Goal: Check status: Check status

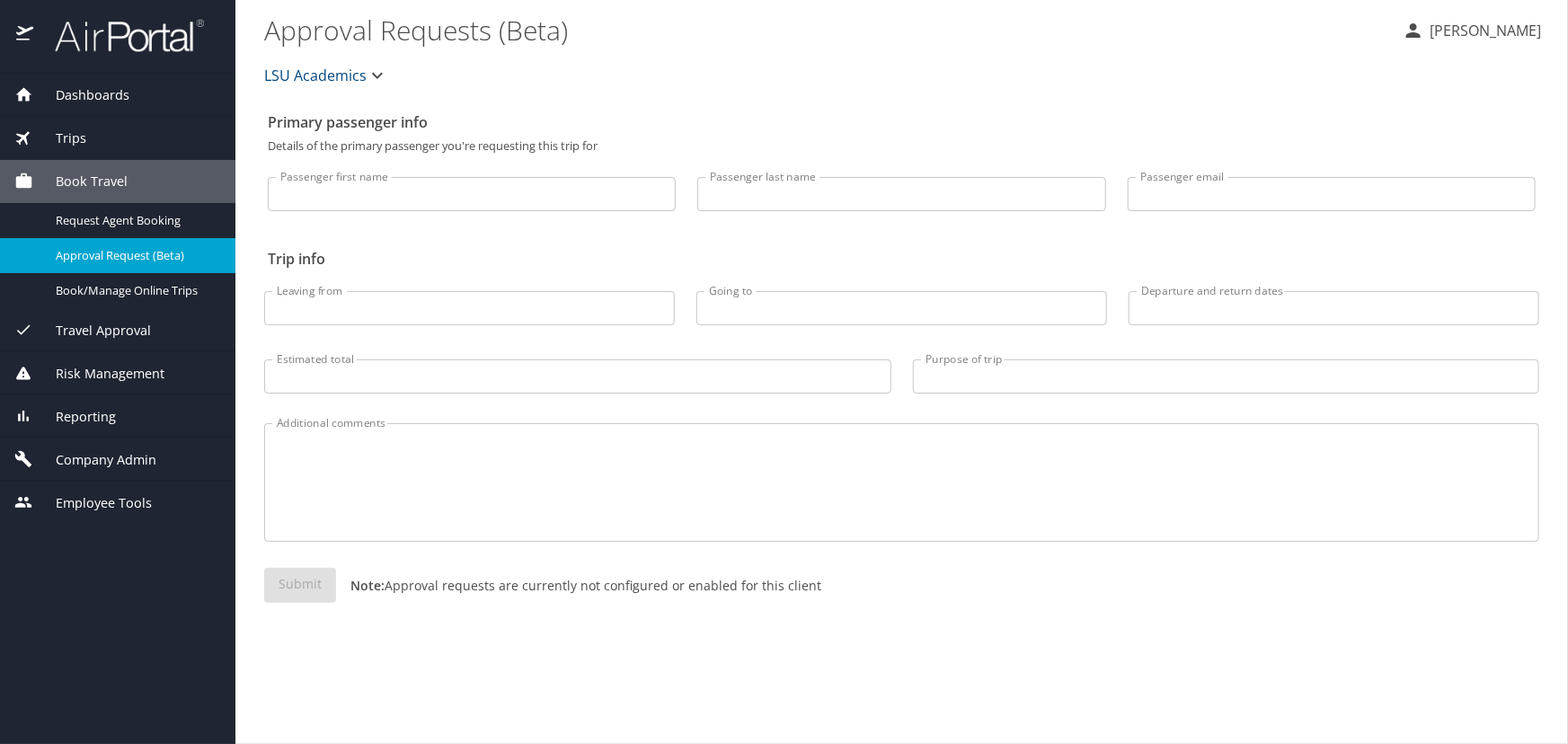
click at [86, 136] on div "Trips" at bounding box center [118, 138] width 207 height 20
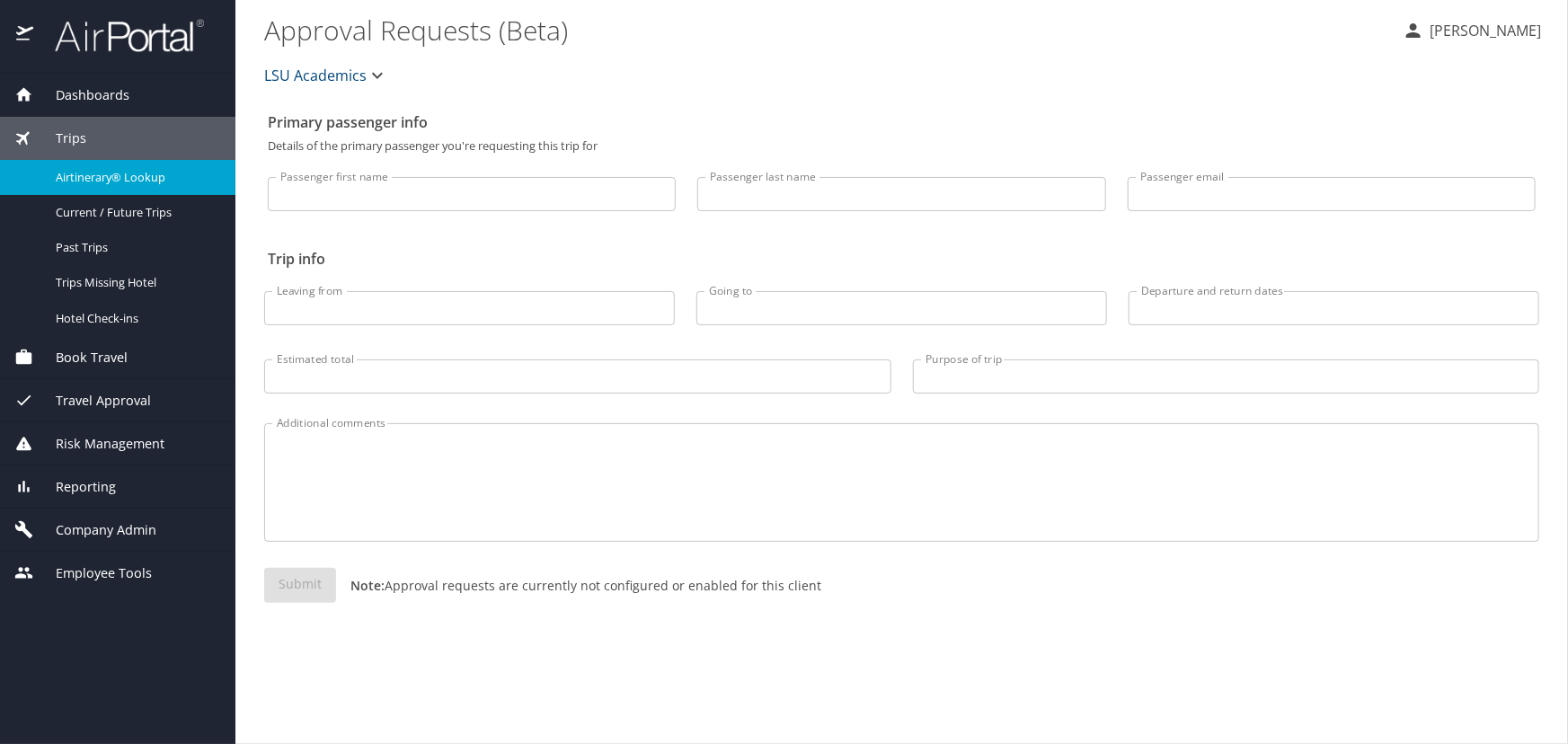
click at [101, 175] on span "Airtinerary® Lookup" at bounding box center [134, 178] width 158 height 17
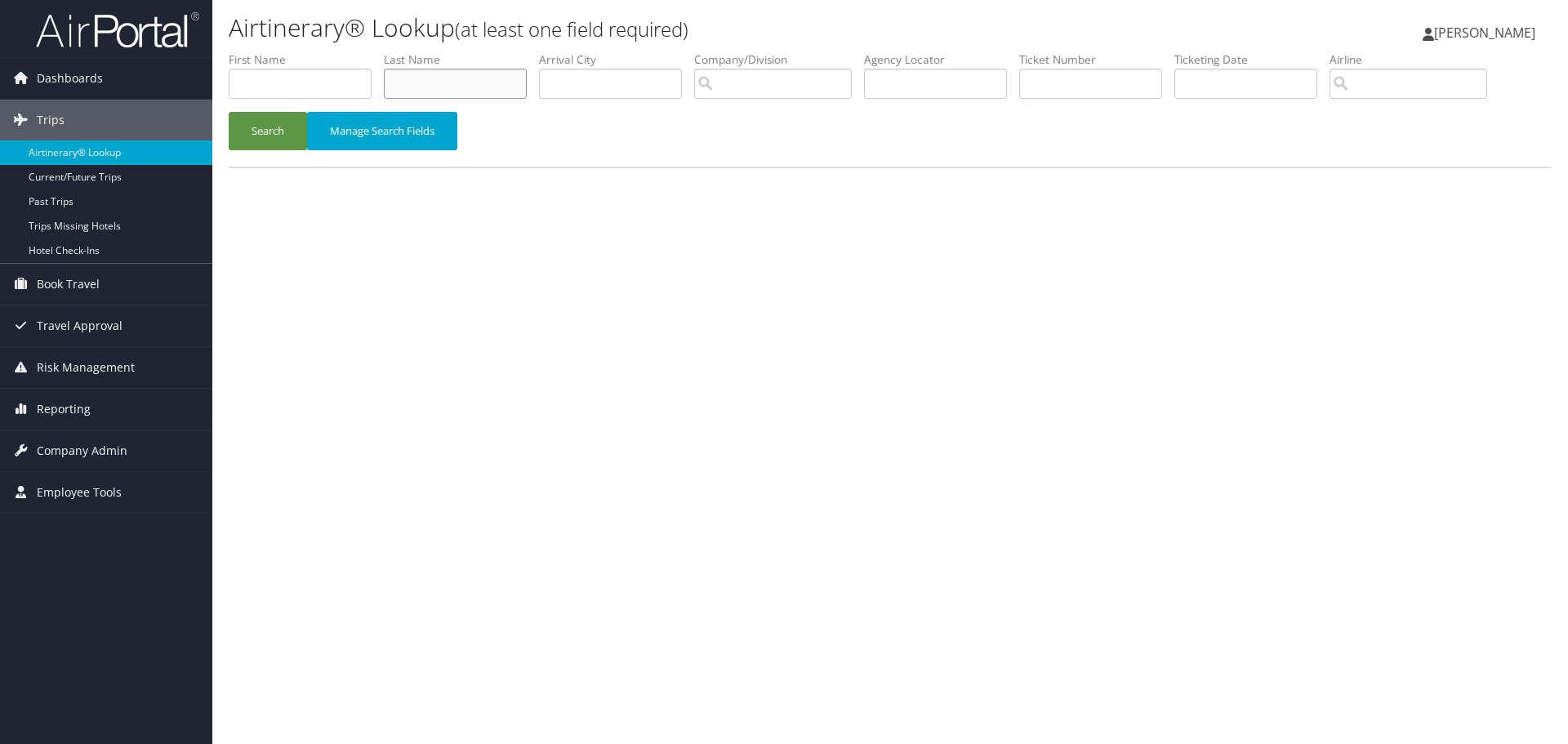
click at [487, 91] on input "text" at bounding box center [455, 83] width 143 height 30
type input "taqi"
click at [229, 112] on button "Search" at bounding box center [268, 131] width 79 height 38
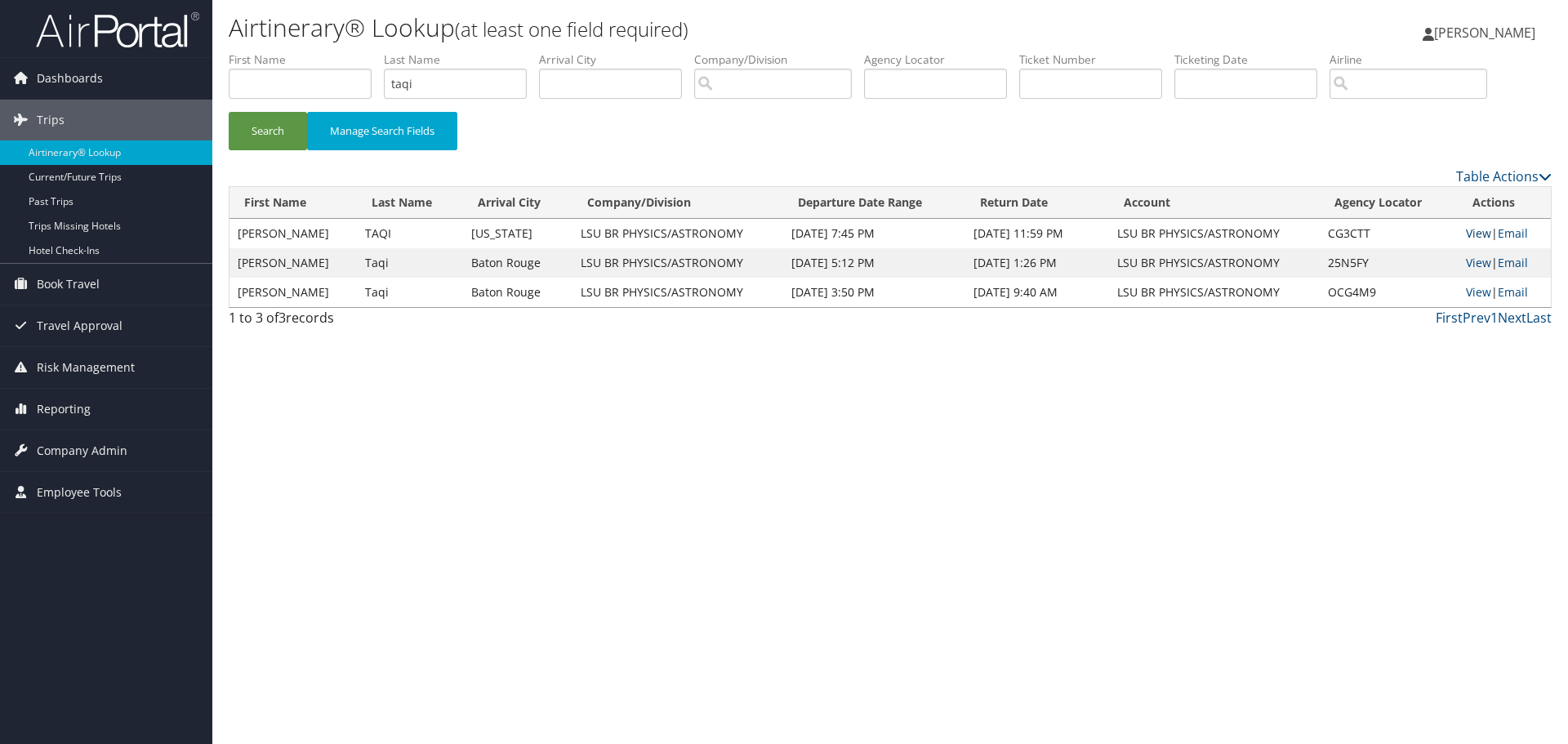
click at [1484, 229] on link "View" at bounding box center [1478, 233] width 26 height 15
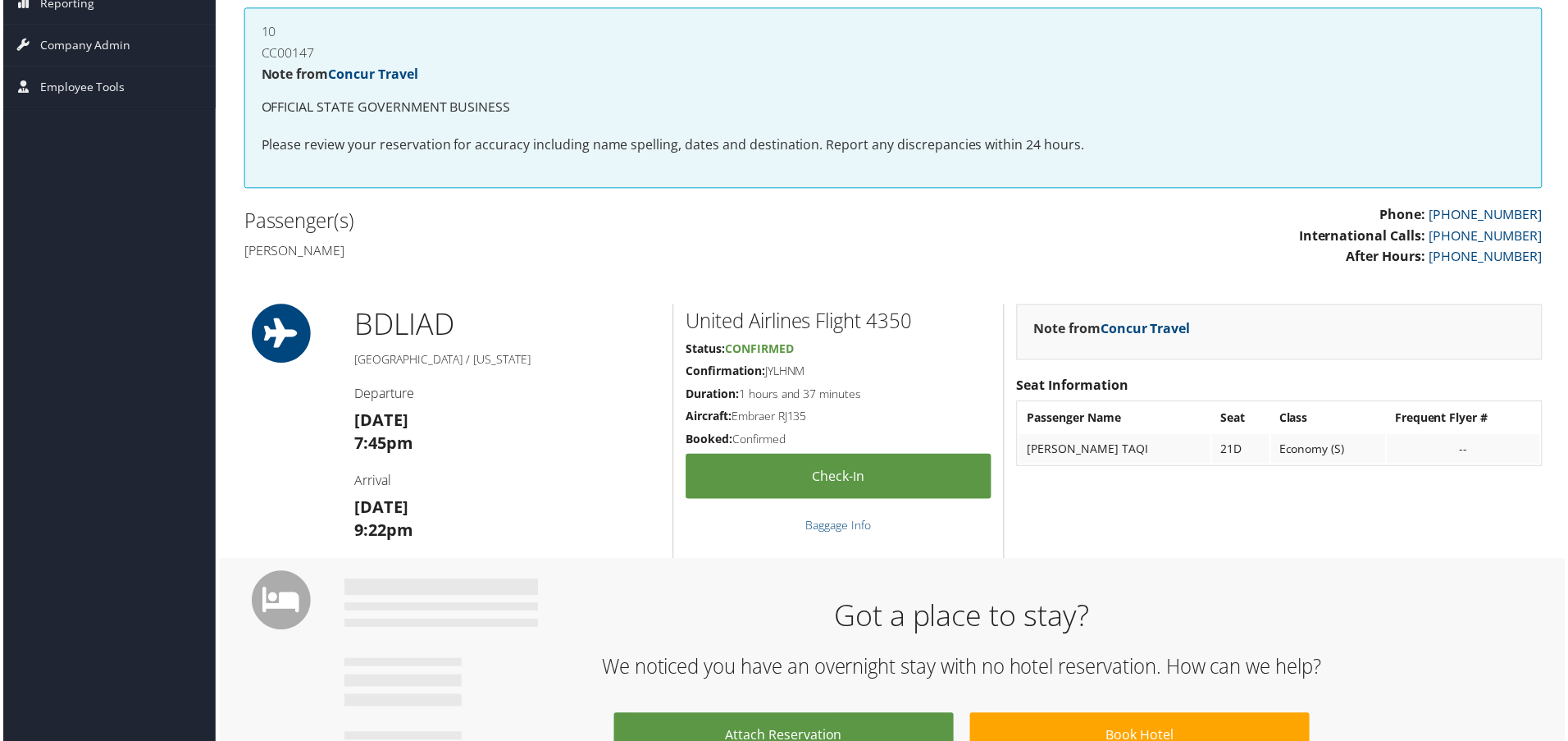
scroll to position [82, 0]
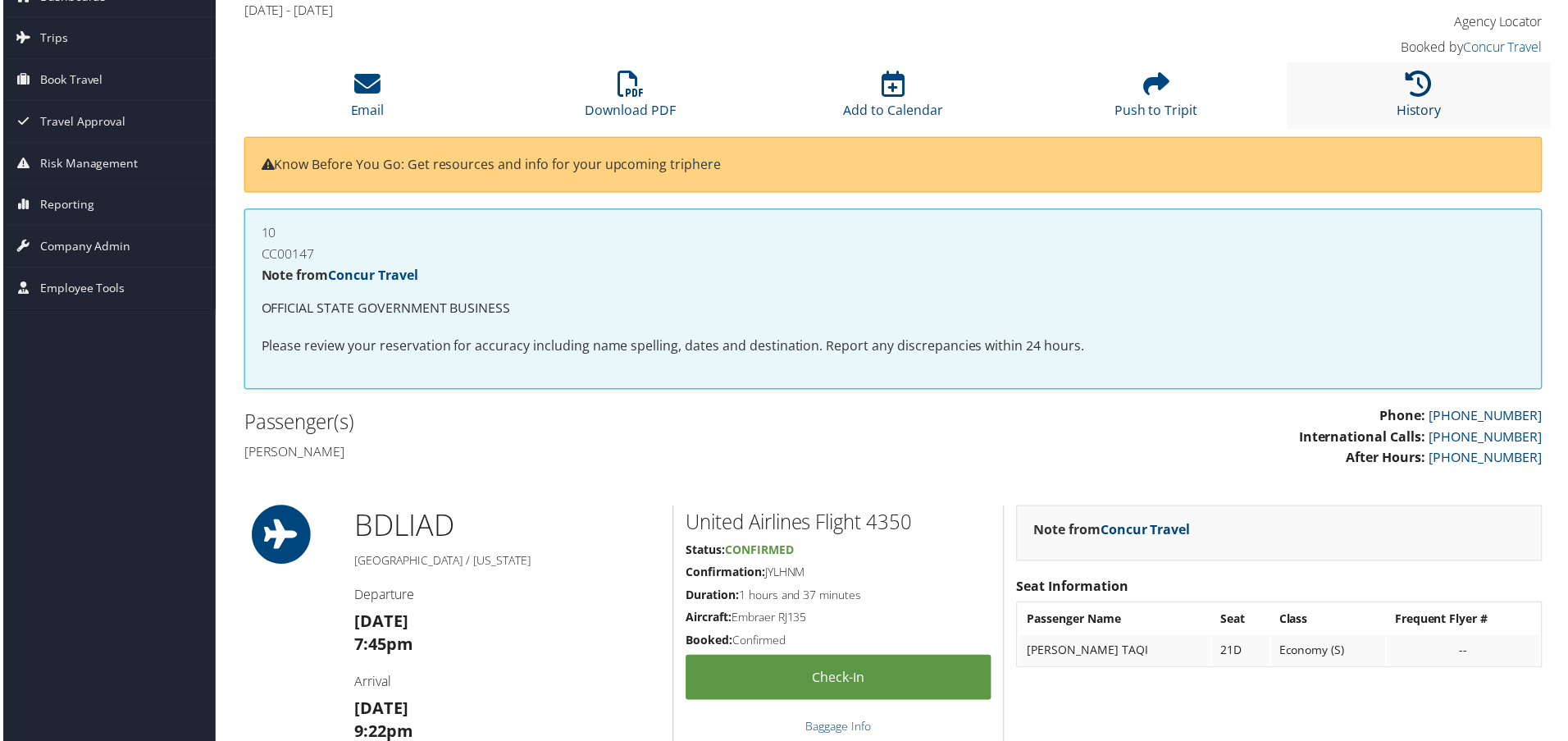
click at [1421, 86] on icon at bounding box center [1422, 84] width 27 height 27
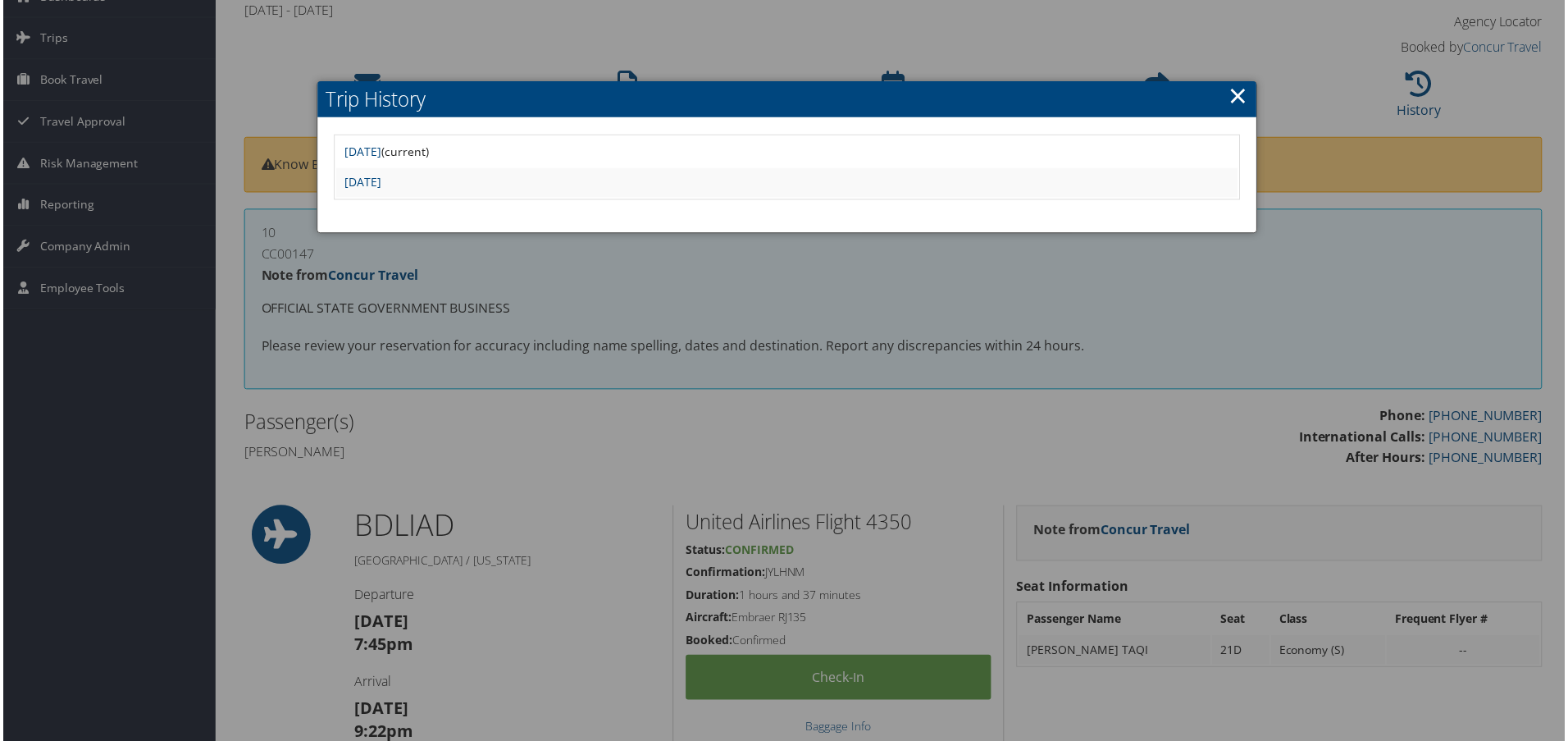
click at [524, 408] on div at bounding box center [787, 374] width 1575 height 748
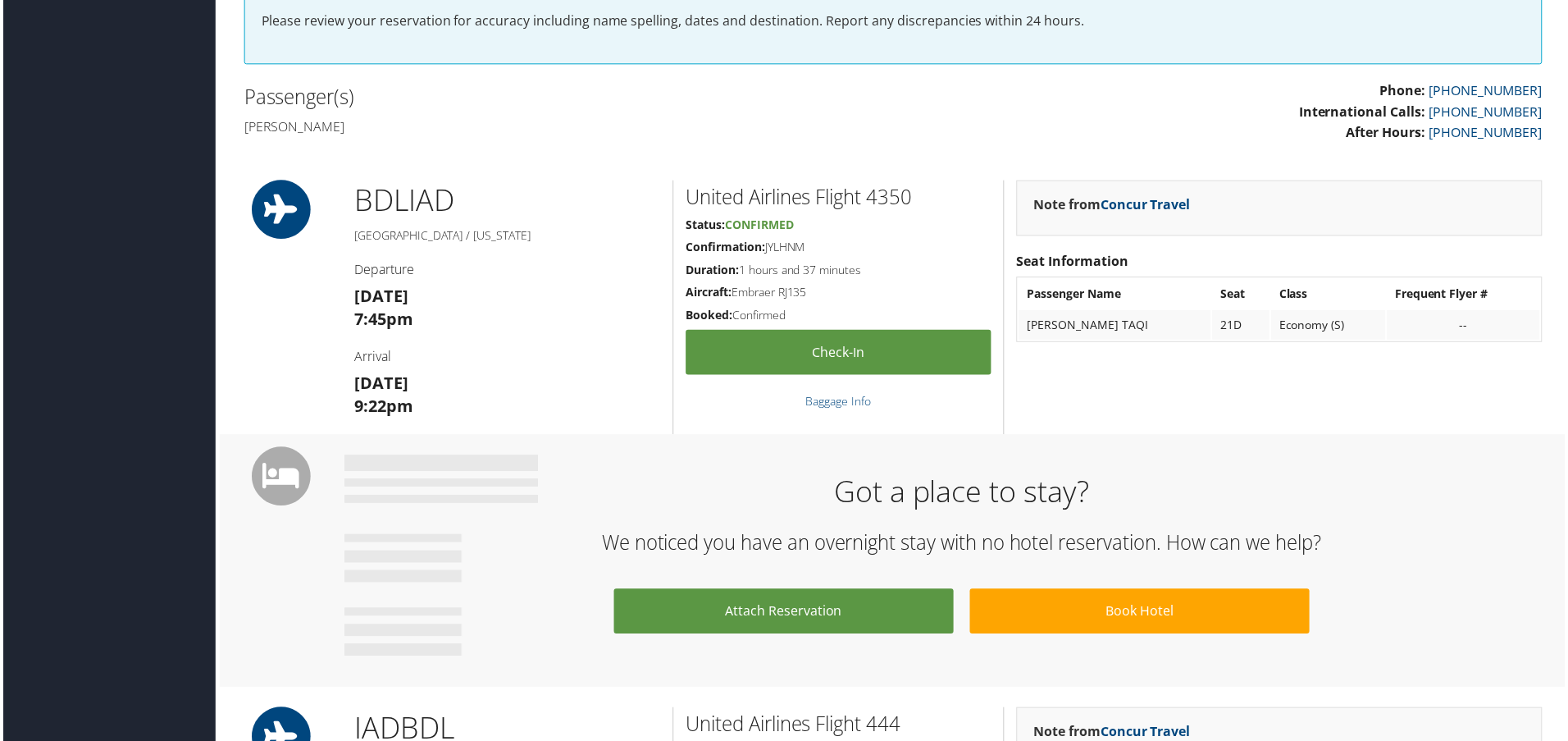
scroll to position [410, 0]
